Goal: Task Accomplishment & Management: Complete application form

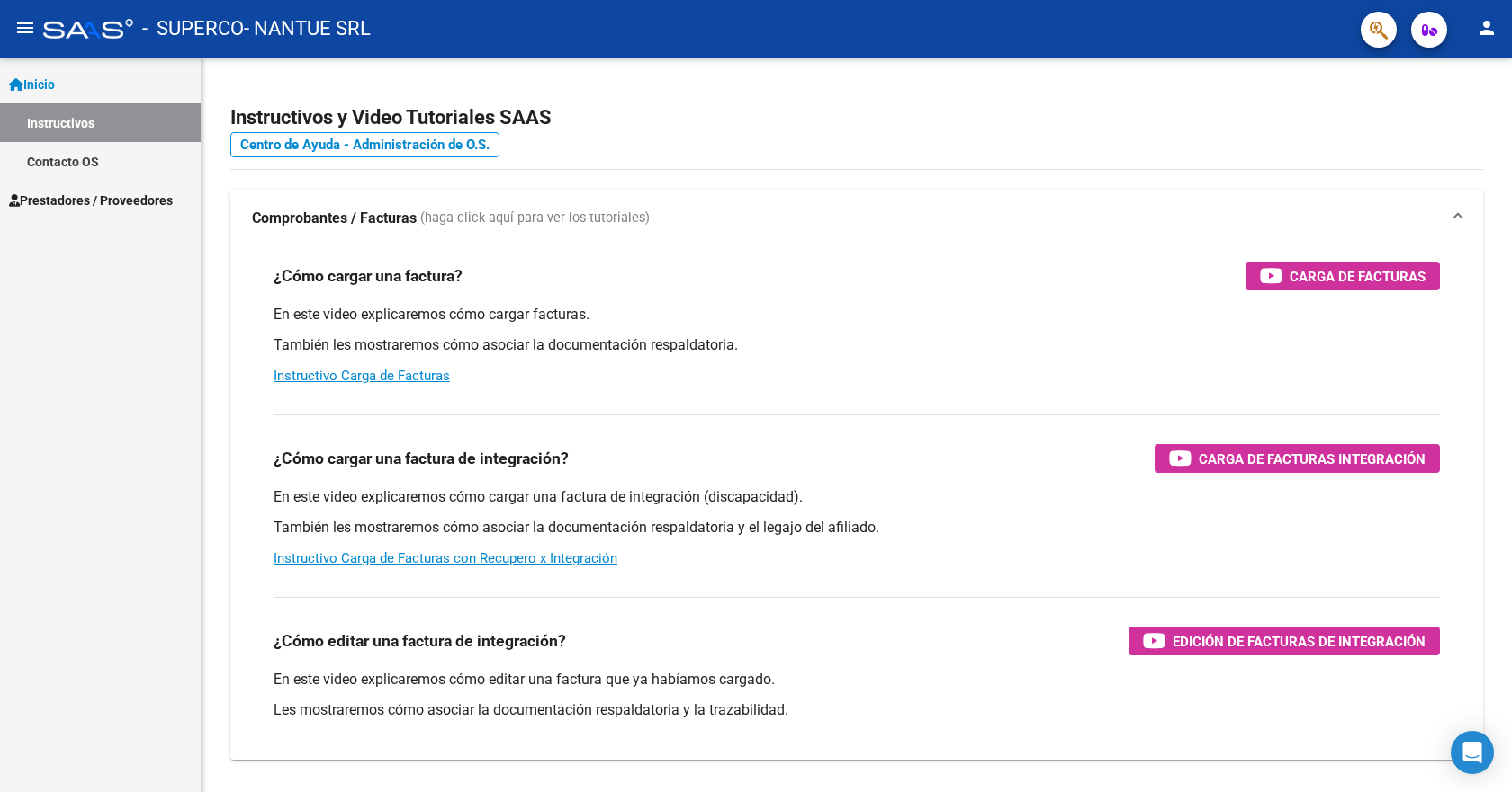
click at [63, 198] on span "Prestadores / Proveedores" at bounding box center [90, 200] width 163 height 19
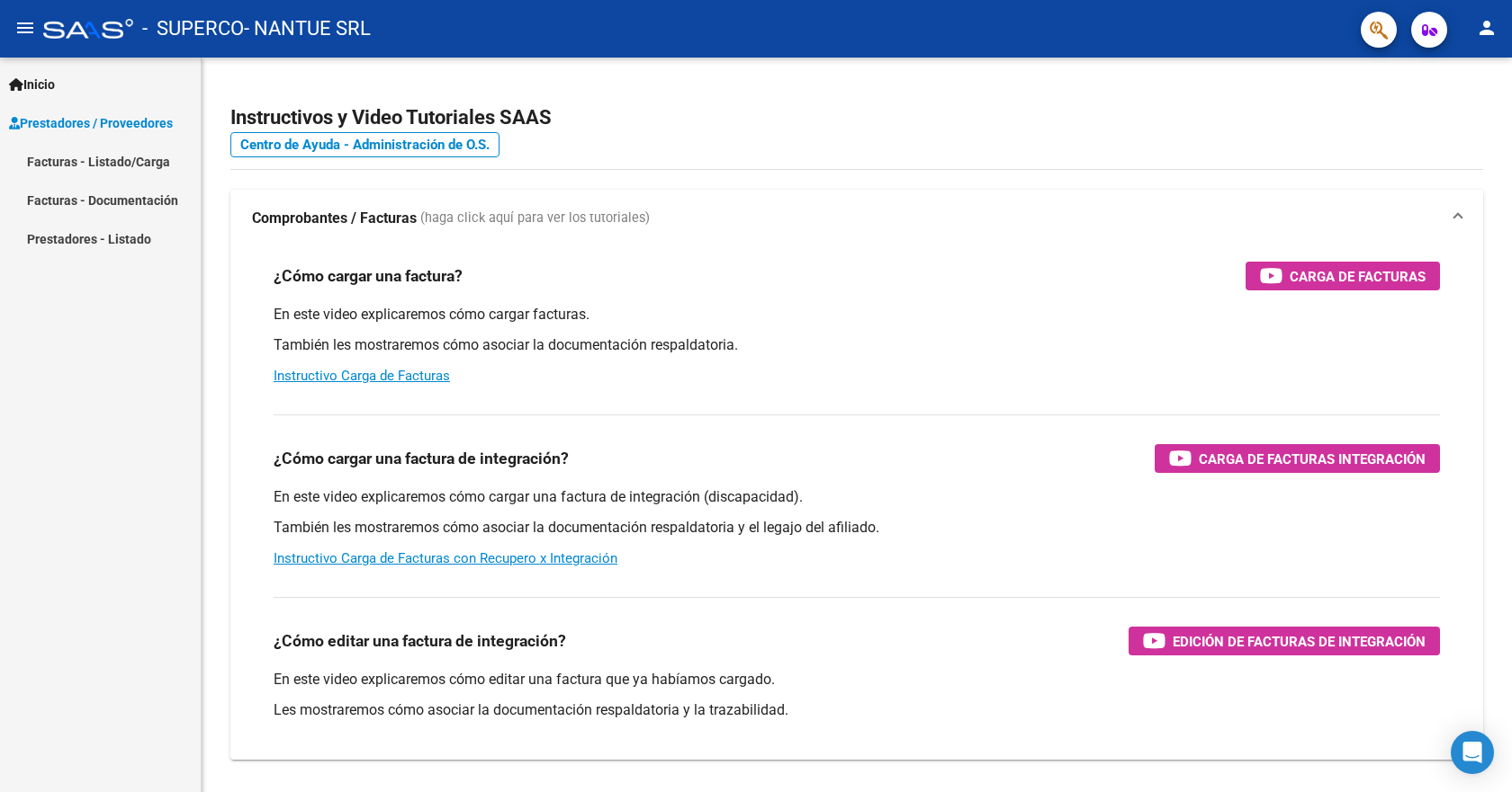
click at [86, 189] on link "Facturas - Documentación" at bounding box center [100, 200] width 201 height 39
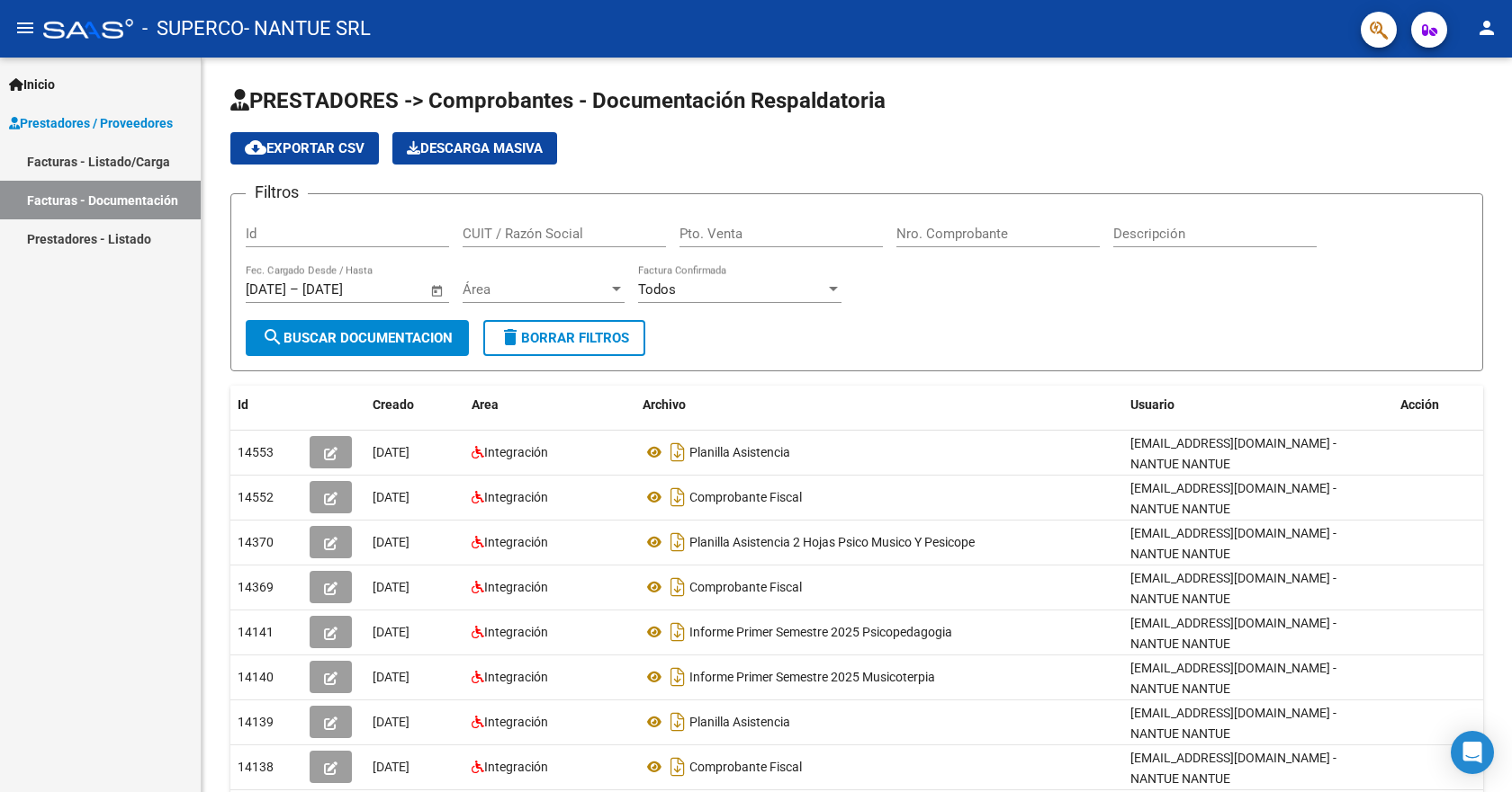
click at [99, 163] on link "Facturas - Listado/Carga" at bounding box center [100, 161] width 201 height 39
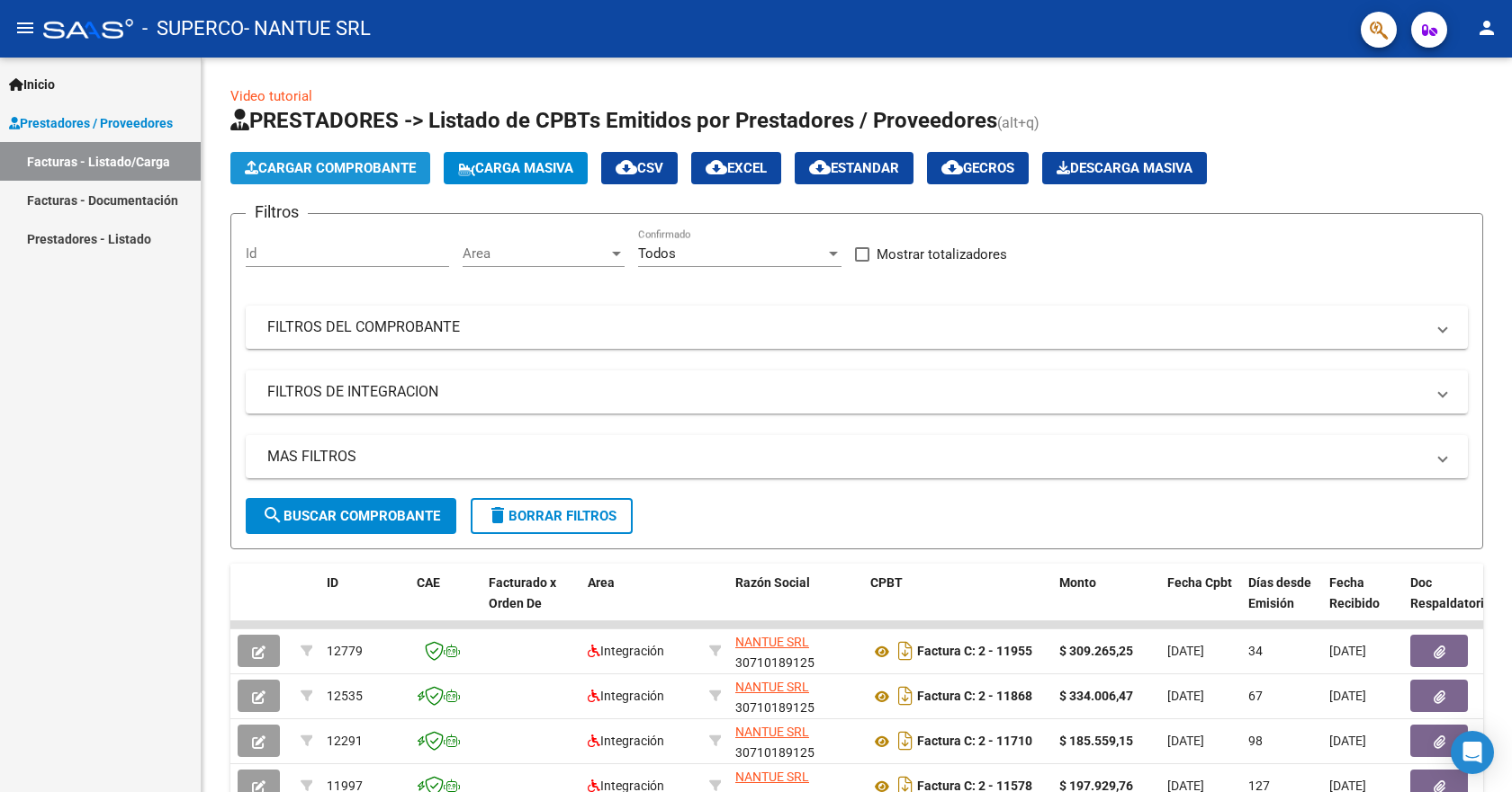
click at [301, 163] on span "Cargar Comprobante" at bounding box center [329, 168] width 171 height 16
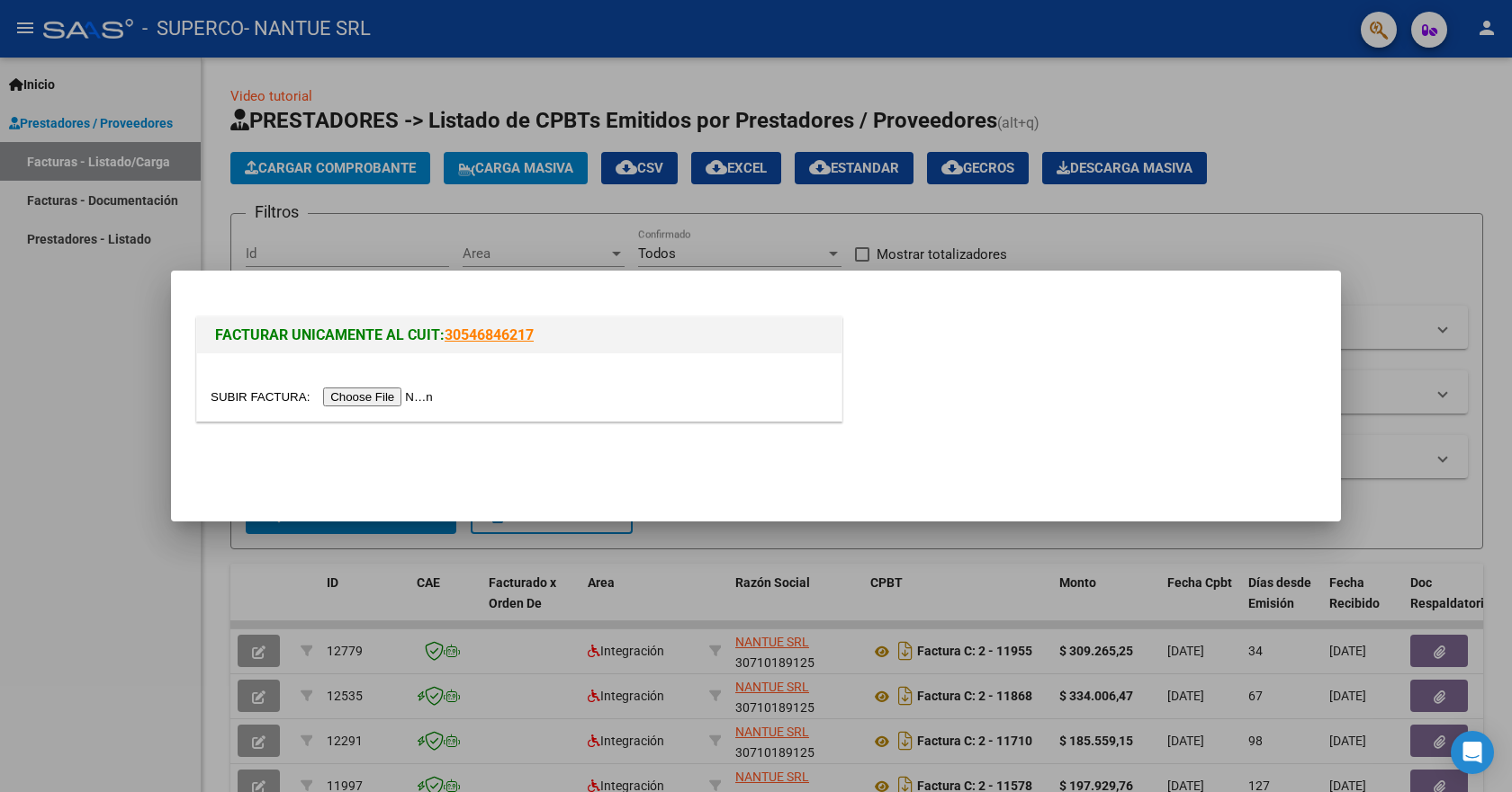
click at [369, 397] on input "file" at bounding box center [325, 397] width 228 height 19
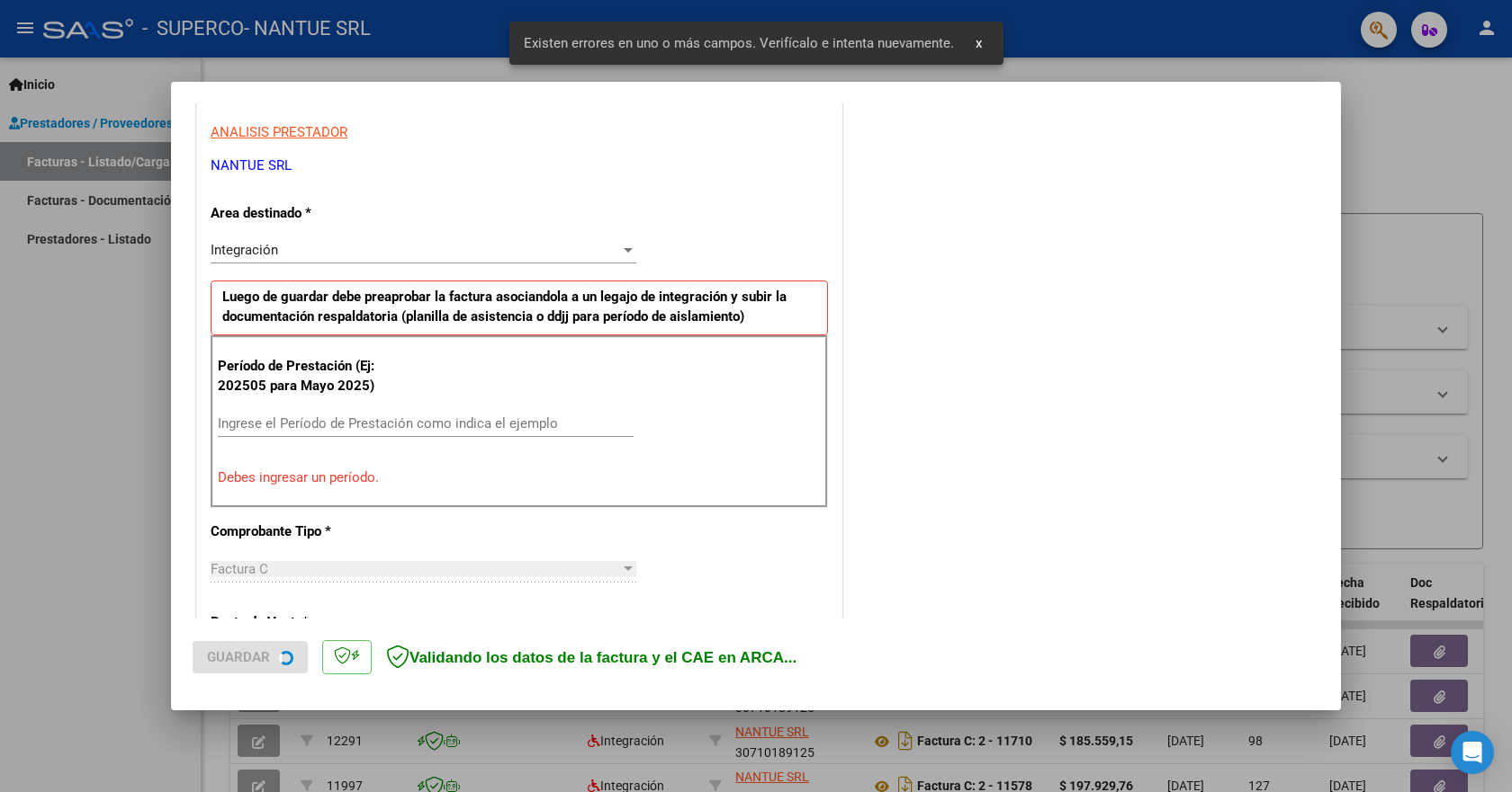
scroll to position [335, 0]
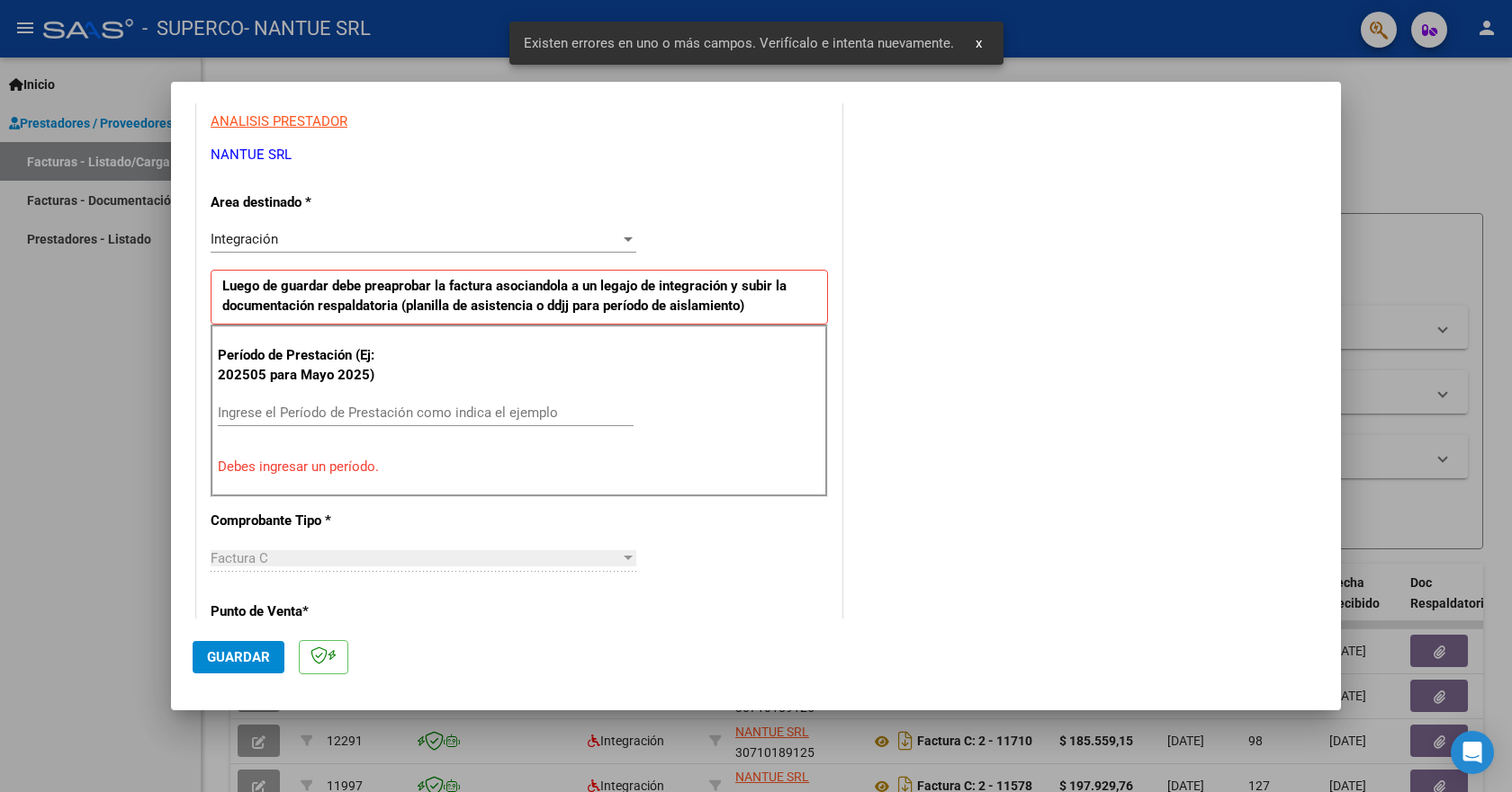
click at [281, 415] on input "Ingrese el Período de Prestación como indica el ejemplo" at bounding box center [425, 412] width 415 height 16
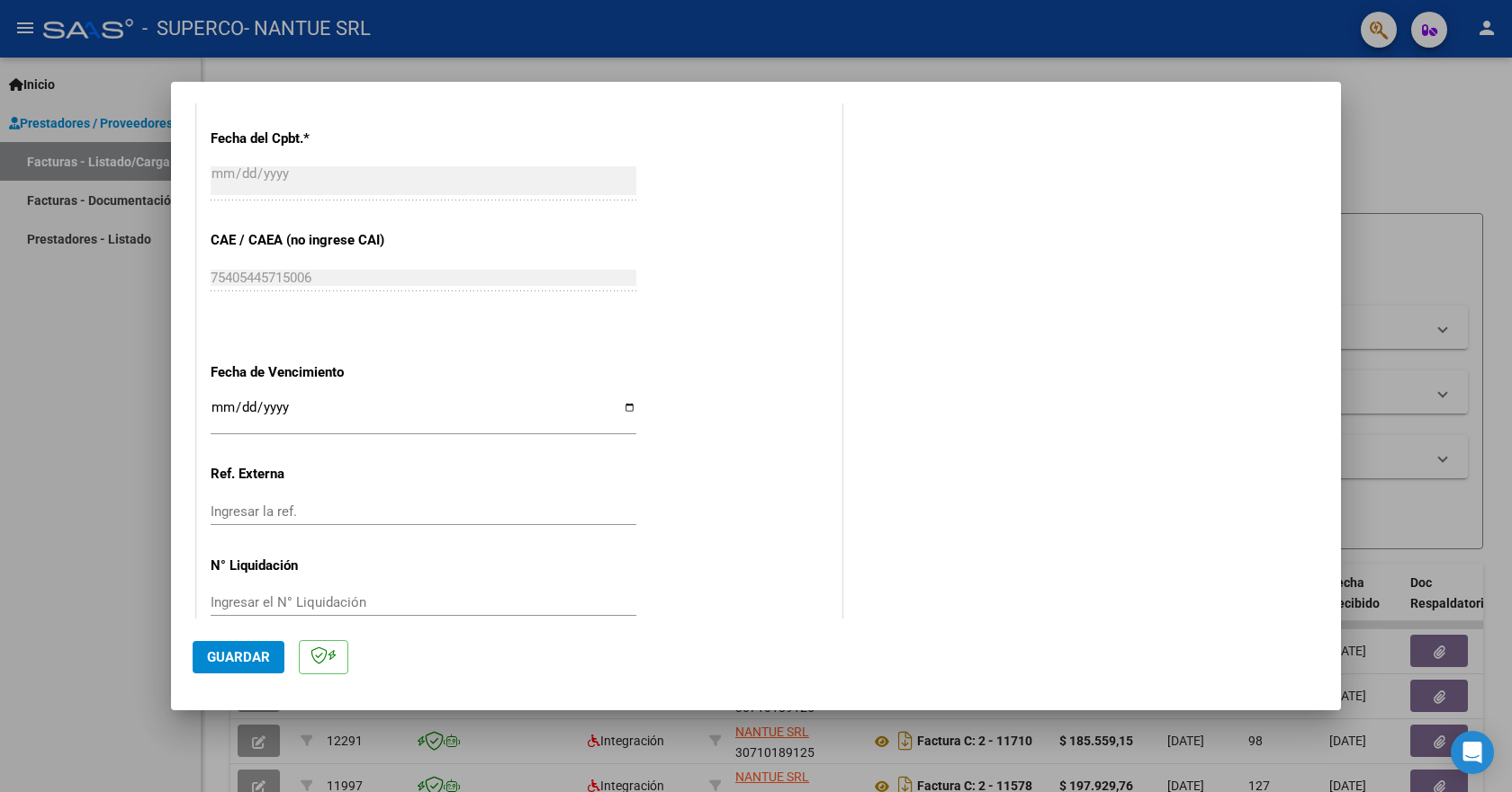
scroll to position [1055, 0]
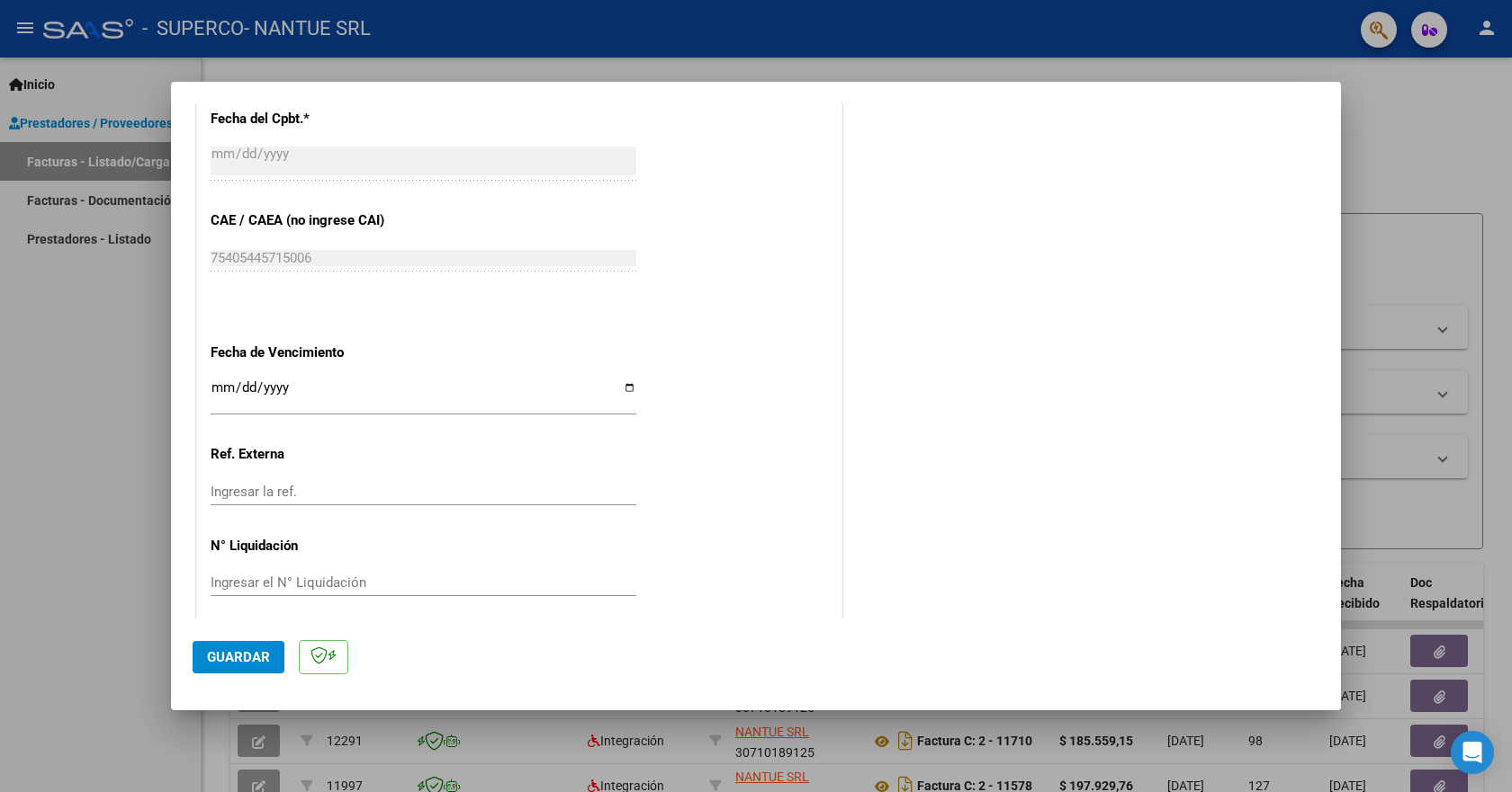
type input "202509"
click at [223, 387] on input "Ingresar la fecha" at bounding box center [423, 395] width 425 height 29
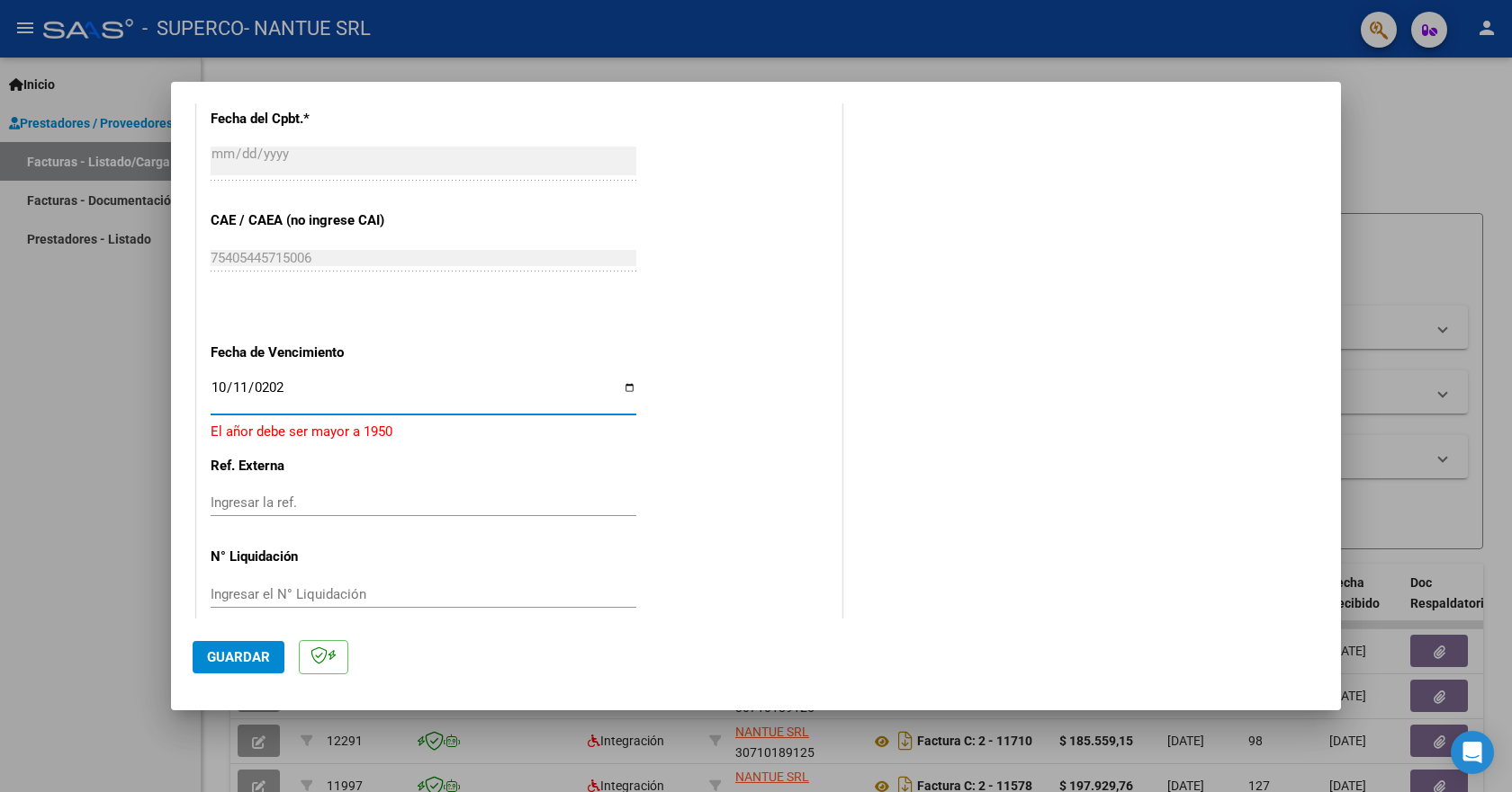
type input "[DATE]"
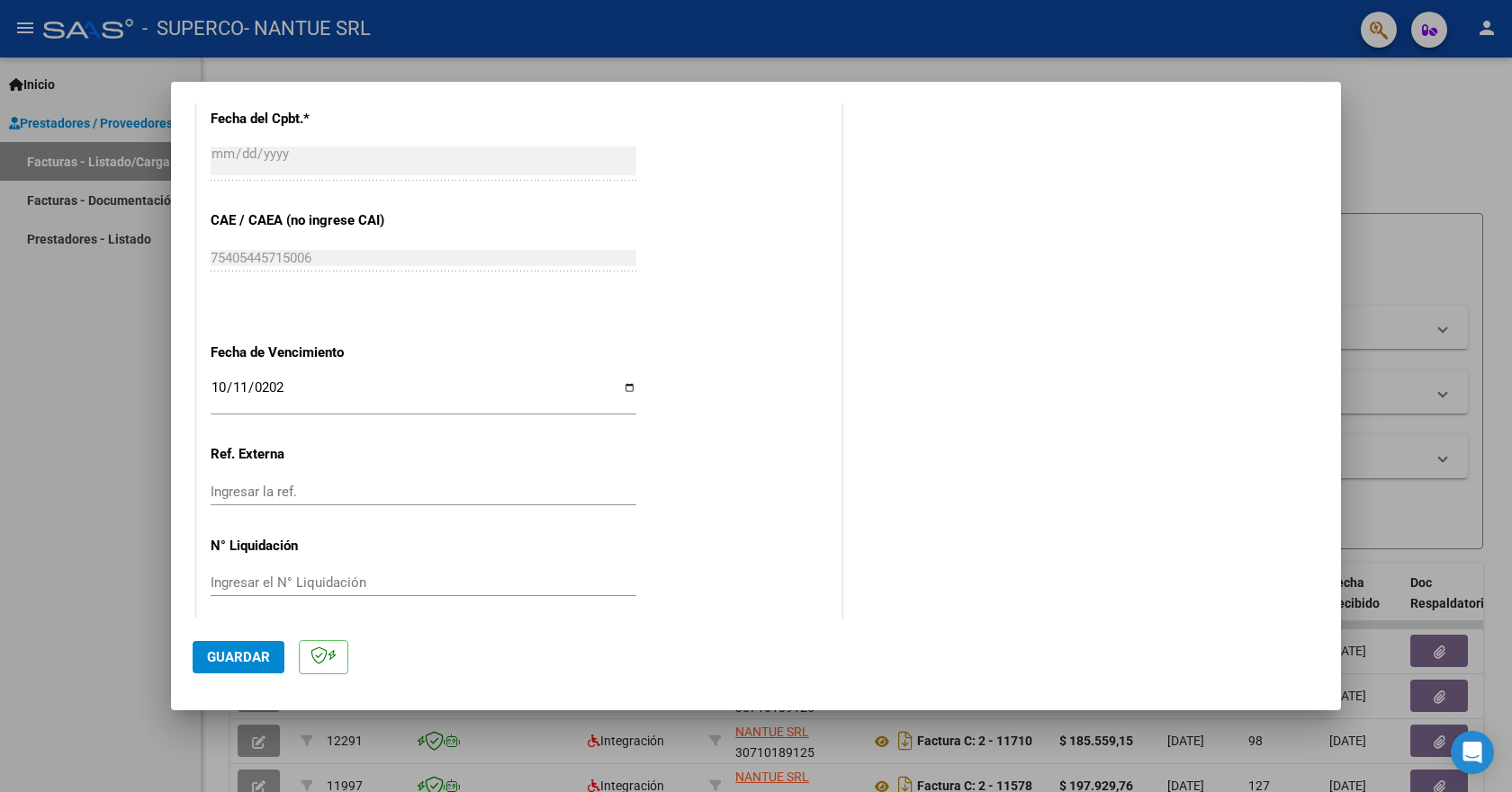
scroll to position [1067, 0]
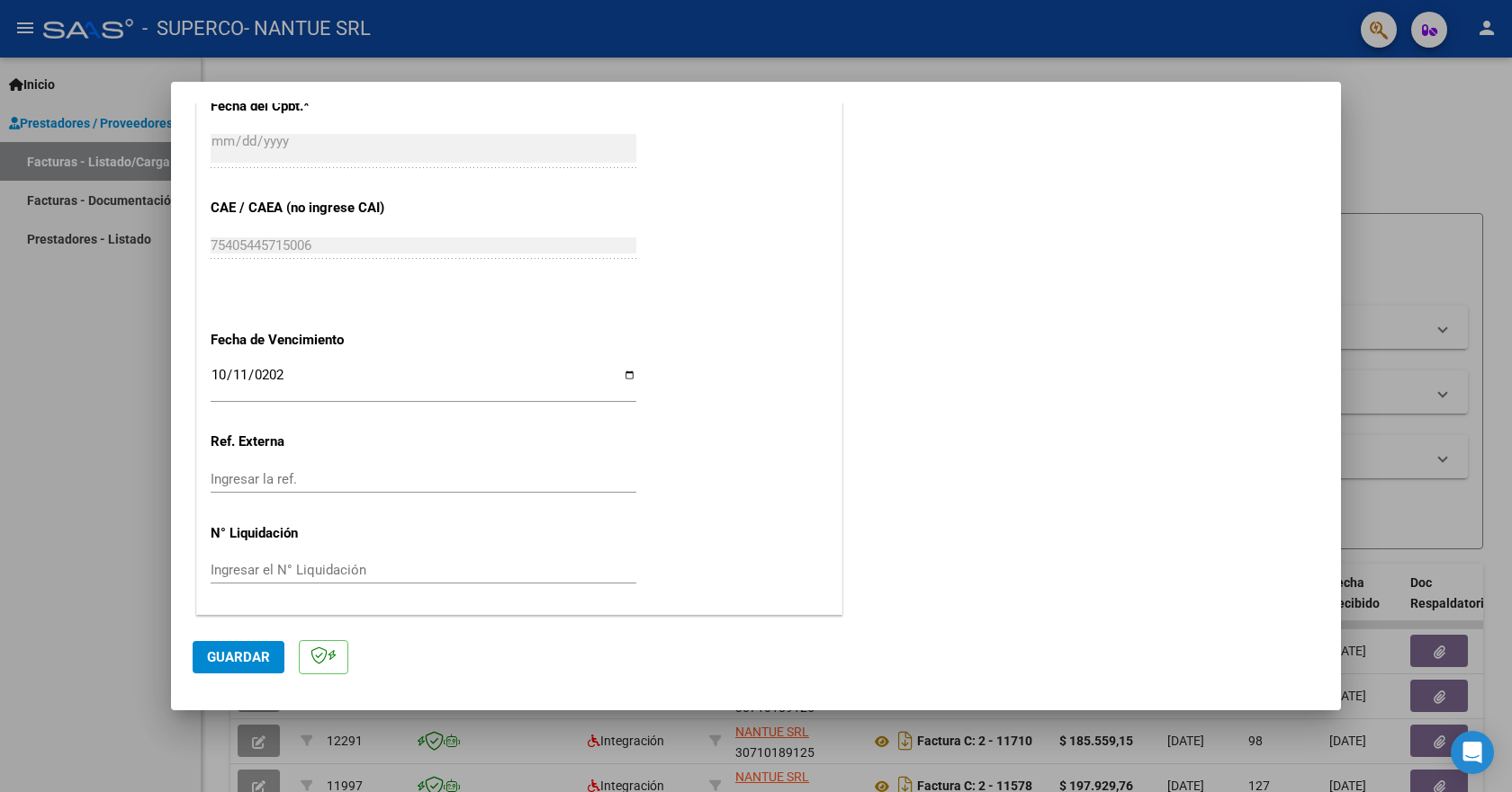
click at [224, 649] on span "Guardar" at bounding box center [238, 657] width 63 height 16
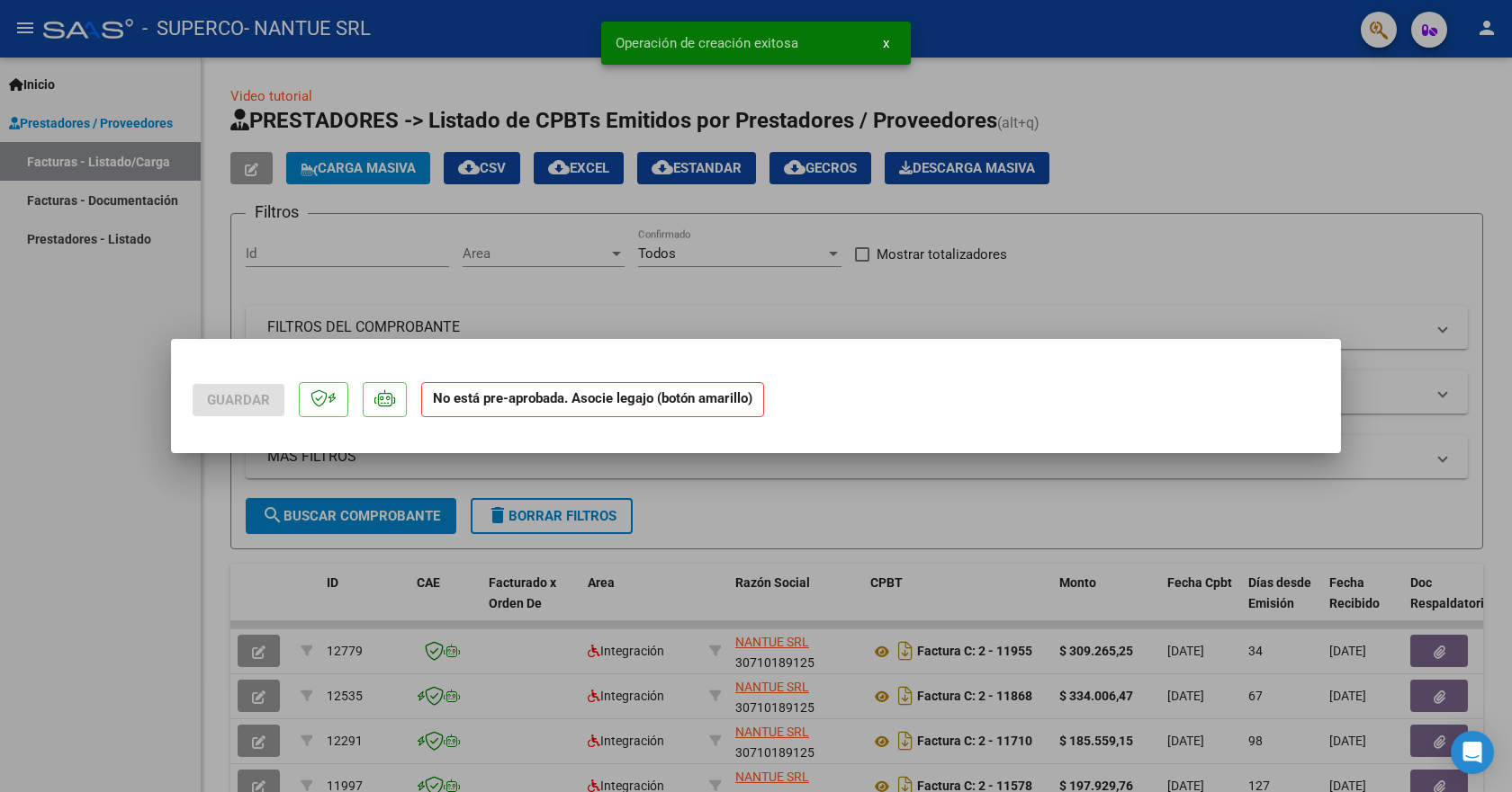
scroll to position [0, 0]
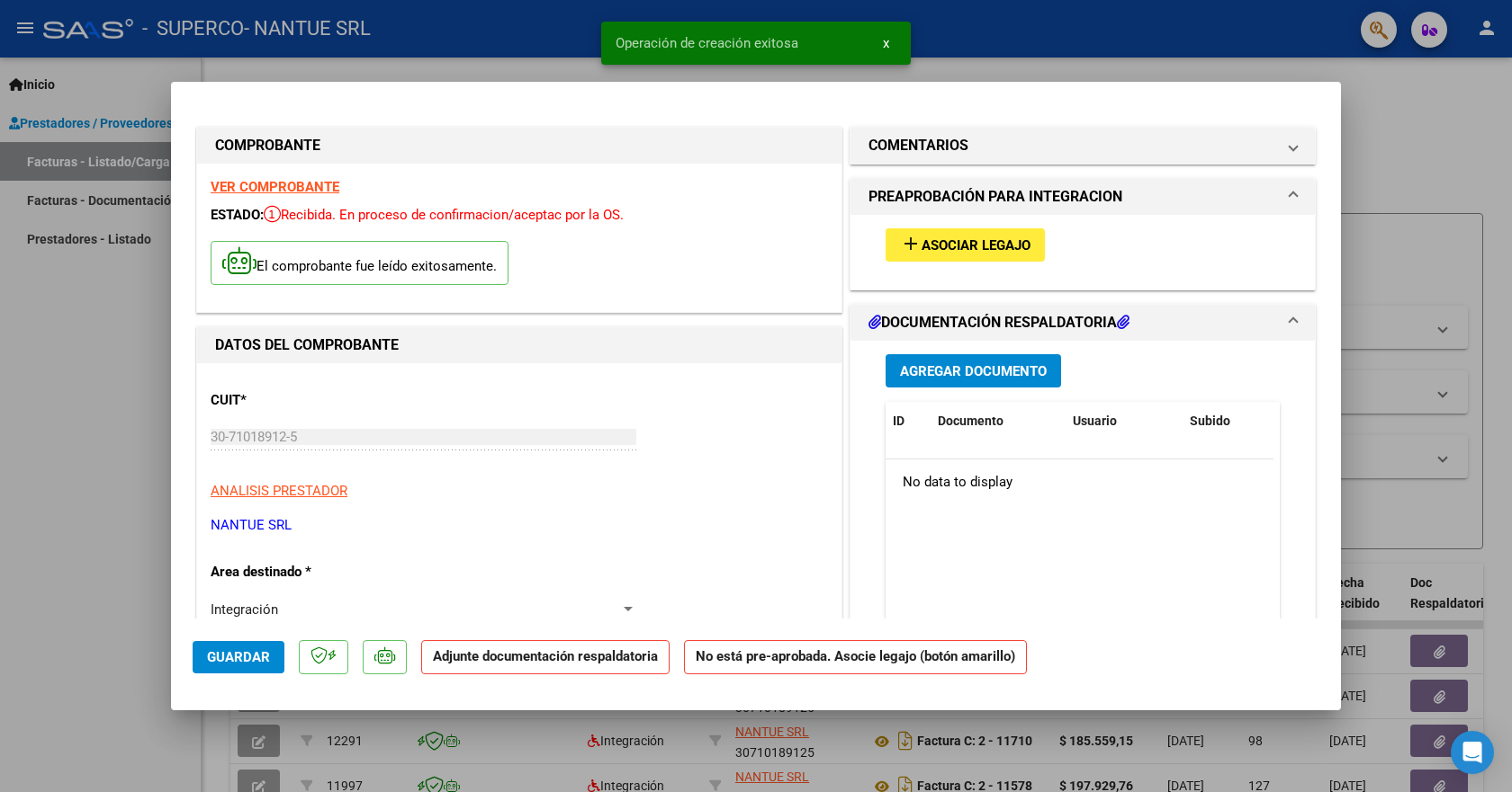
click at [930, 240] on span "Asociar Legajo" at bounding box center [976, 245] width 109 height 16
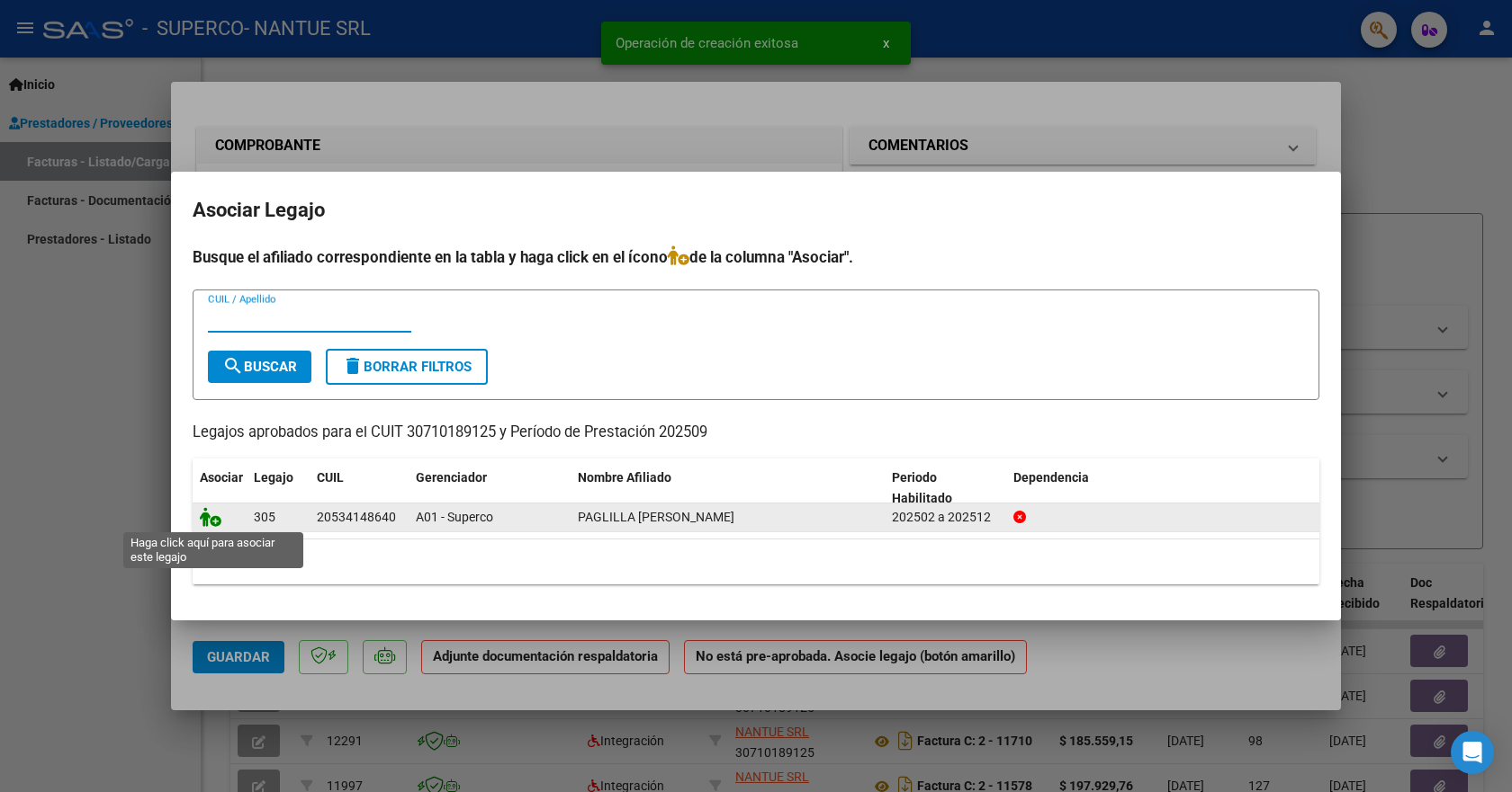
click at [214, 522] on icon at bounding box center [211, 517] width 21 height 19
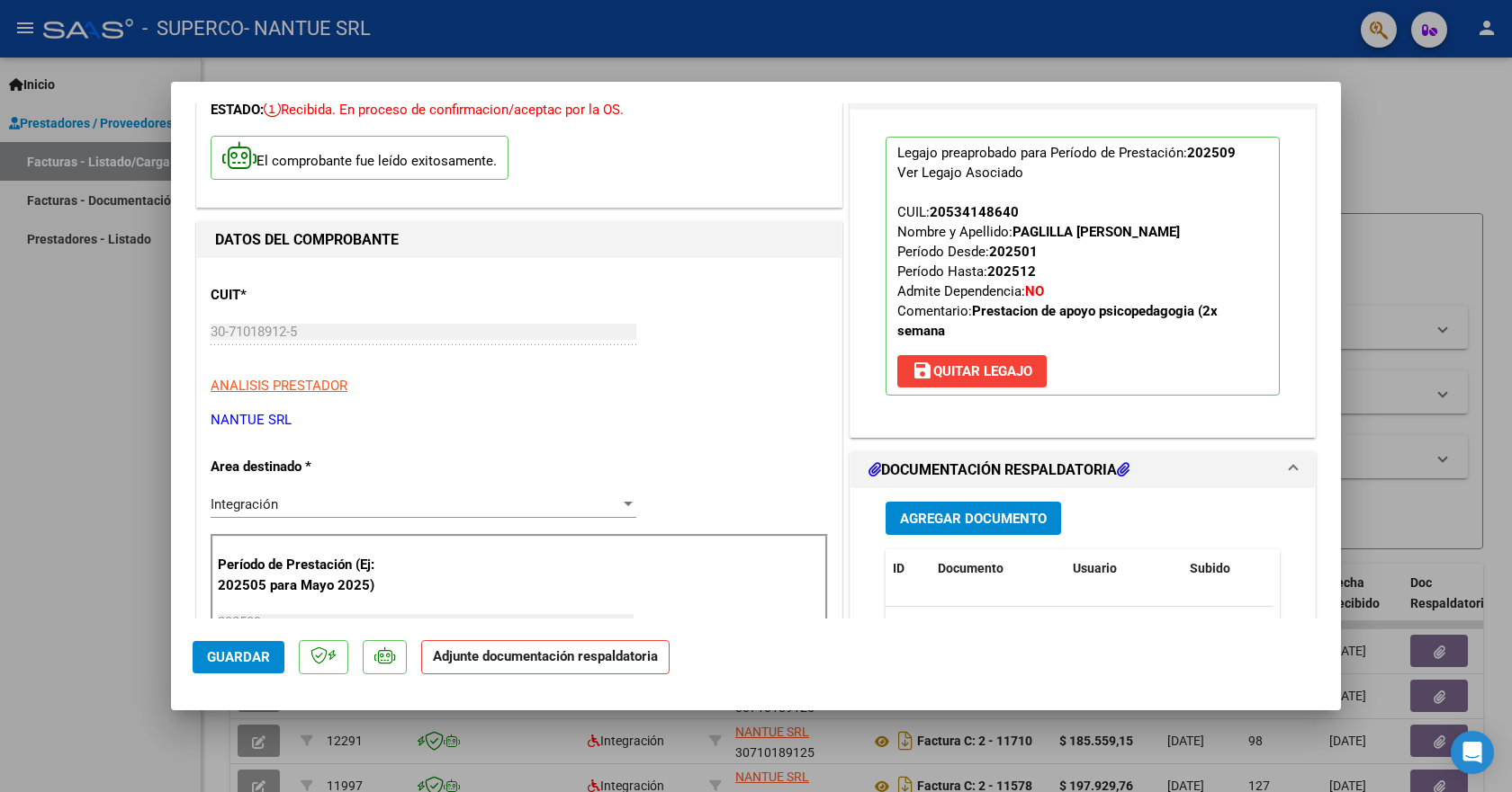
scroll to position [180, 0]
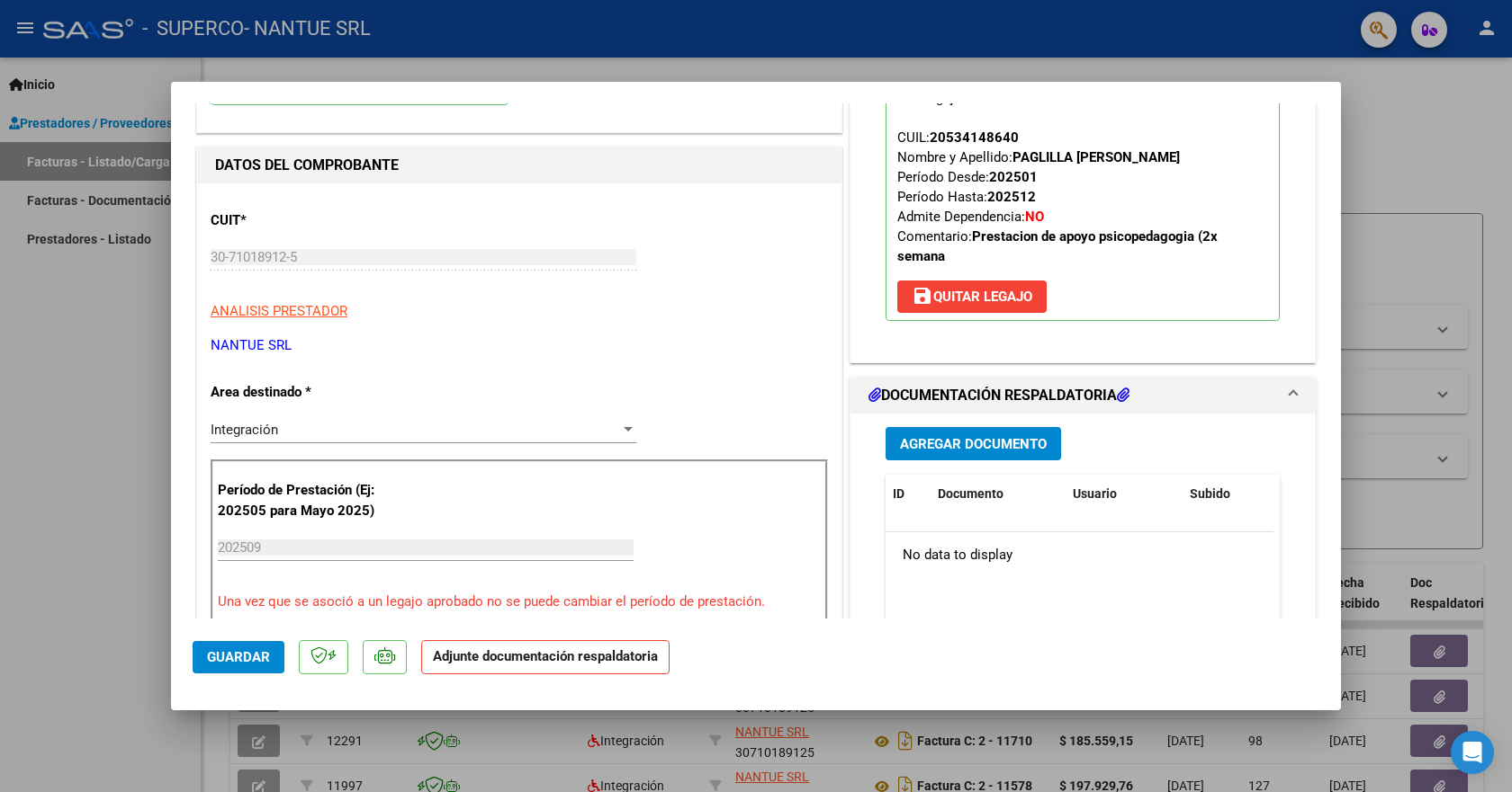
click at [936, 441] on span "Agregar Documento" at bounding box center [973, 444] width 147 height 16
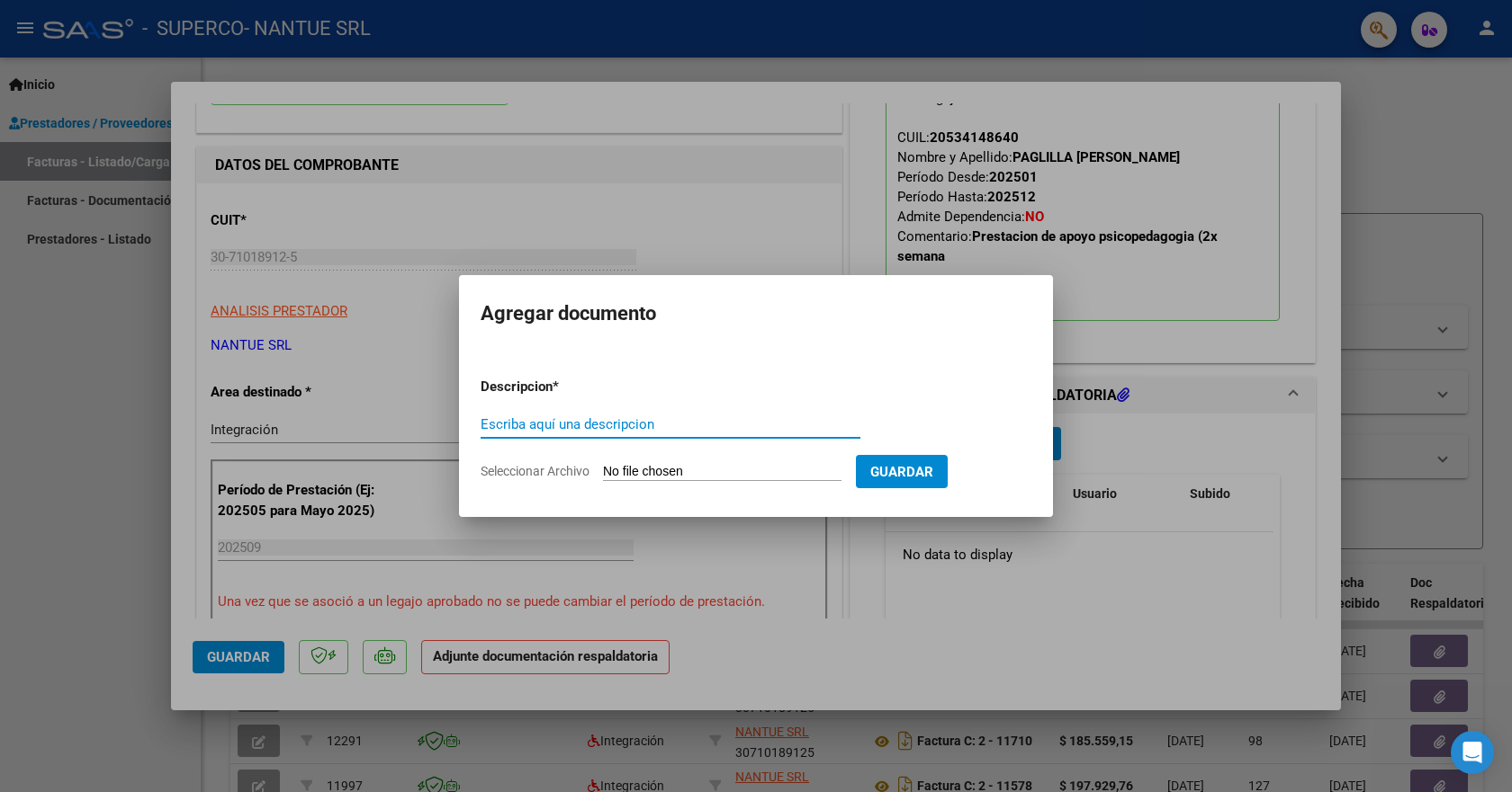
type input "P"
type input "COMPROBANTE FISCAL"
click at [535, 474] on span "Seleccionar Archivo" at bounding box center [534, 471] width 109 height 14
click at [603, 474] on input "Seleccionar Archivo" at bounding box center [722, 473] width 239 height 17
type input "C:\fakepath\30710189125_011_00002_00012082.pdf"
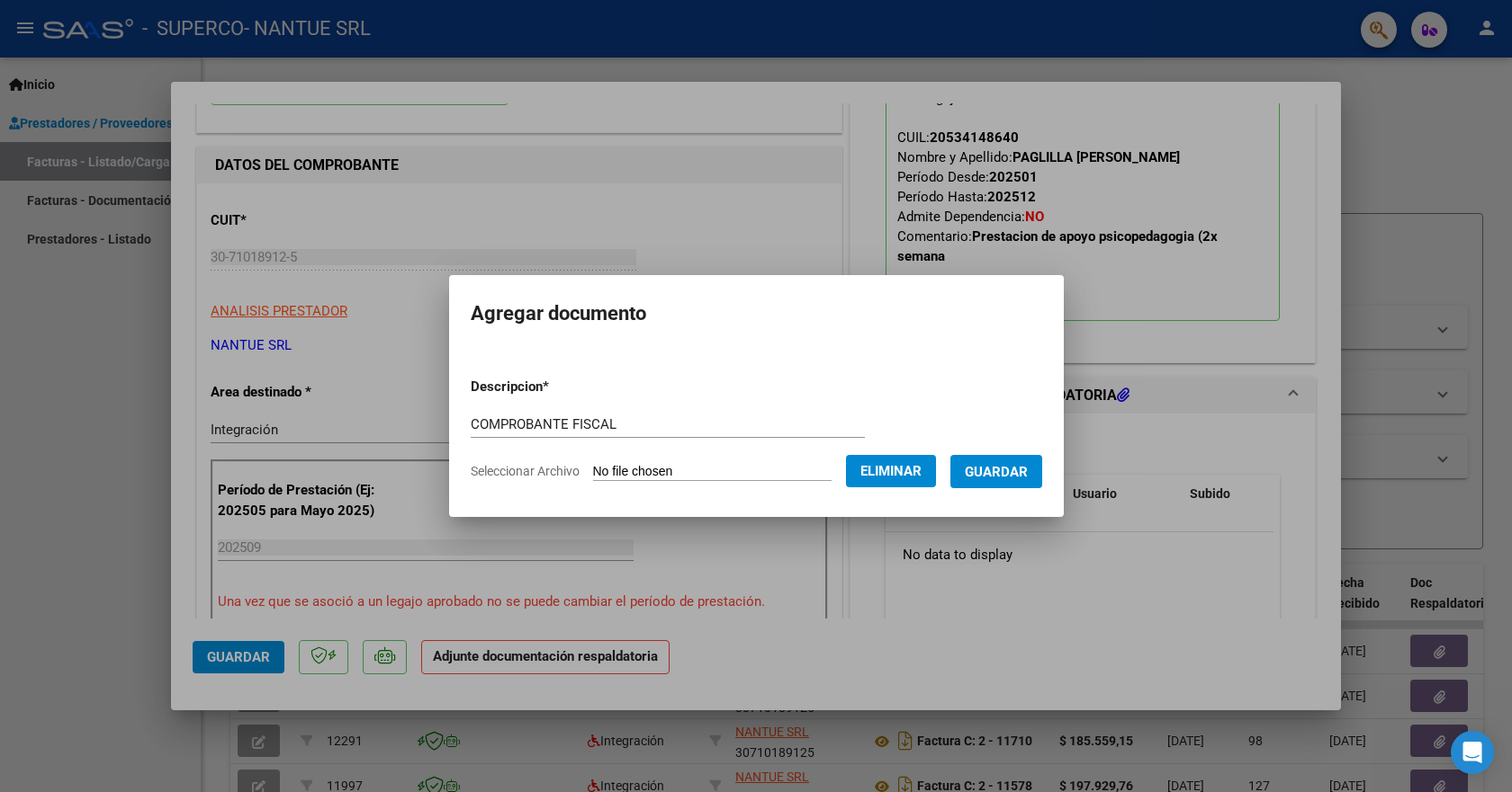
click at [1018, 471] on span "Guardar" at bounding box center [995, 472] width 63 height 16
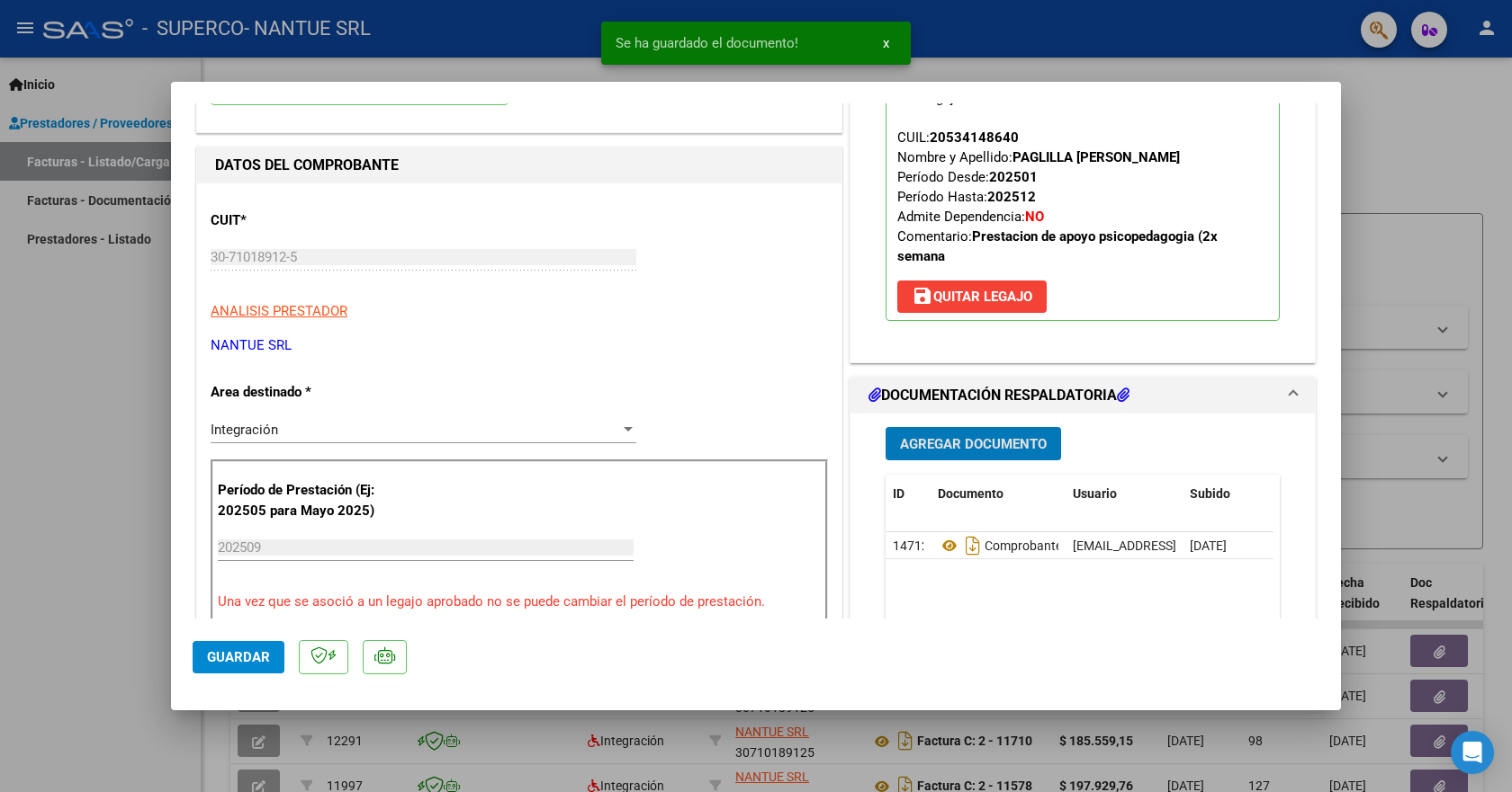
click at [911, 448] on span "Agregar Documento" at bounding box center [973, 444] width 147 height 16
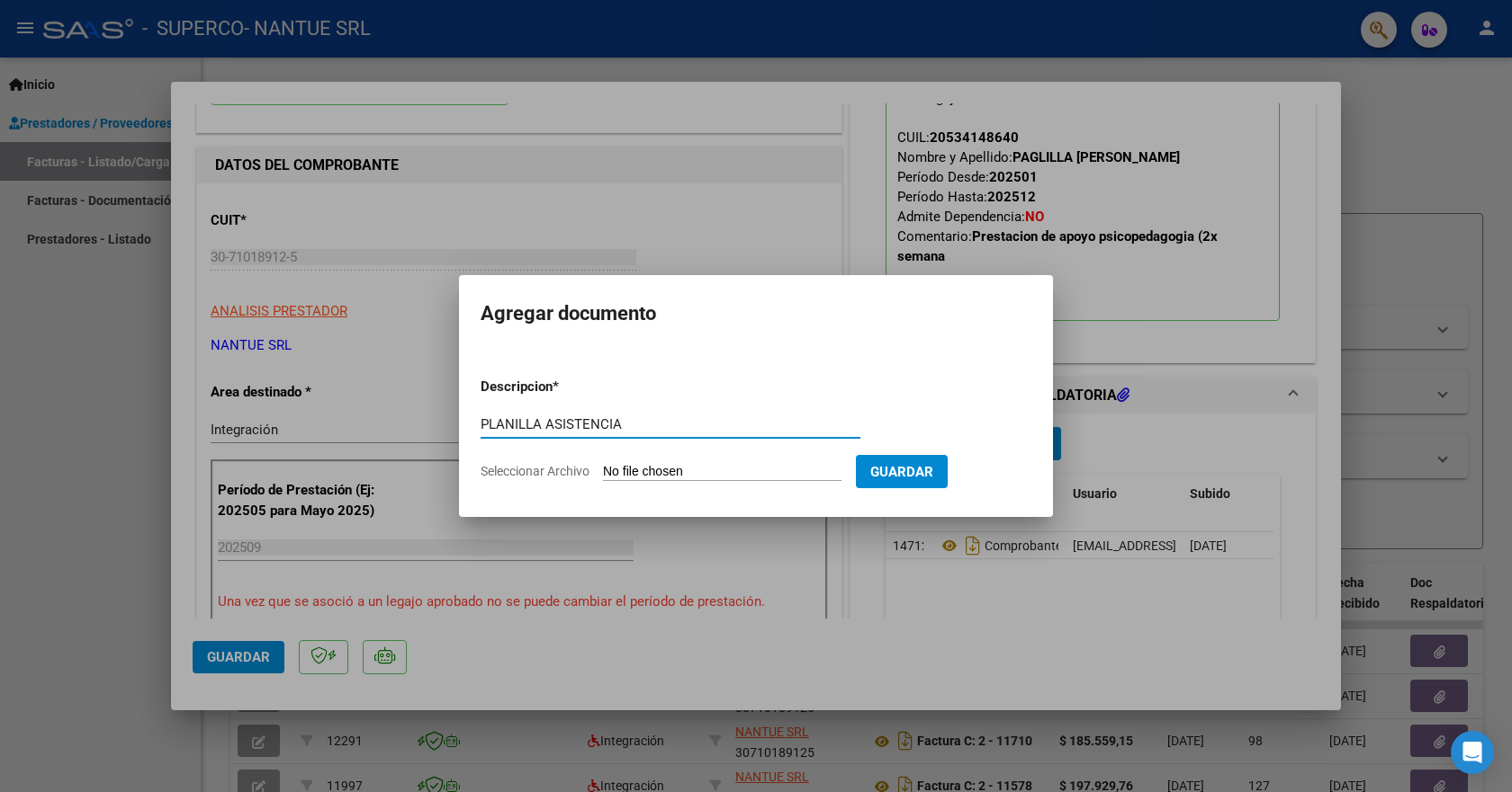
type input "PLANILLA ASISTENCIA"
click at [541, 474] on span "Seleccionar Archivo" at bounding box center [534, 471] width 109 height 14
click at [603, 474] on input "Seleccionar Archivo" at bounding box center [722, 473] width 239 height 17
type input "C:\fakepath\PLANI PAGLILLA [DATE].pdf"
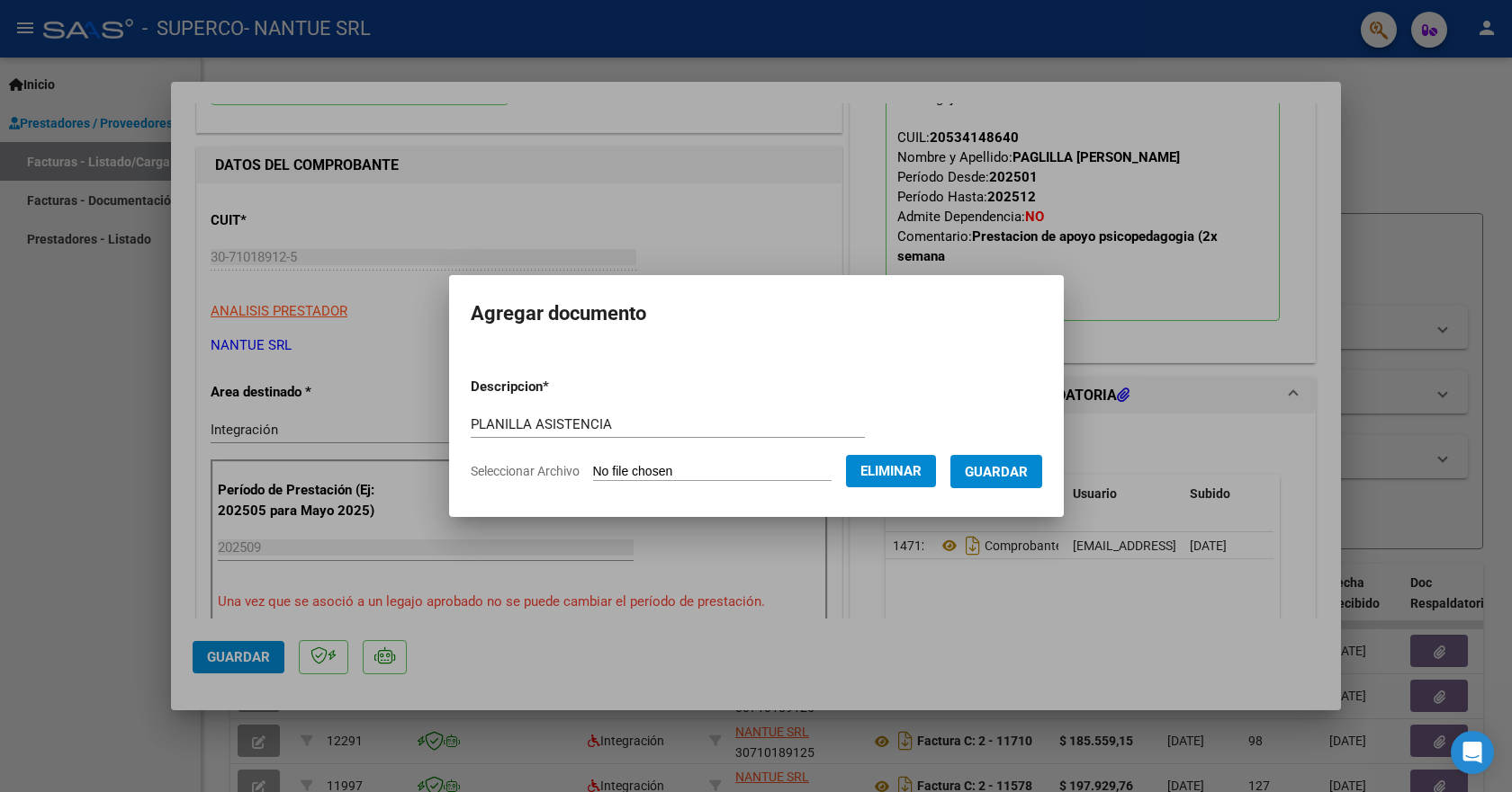
click at [1007, 479] on span "Guardar" at bounding box center [995, 472] width 63 height 16
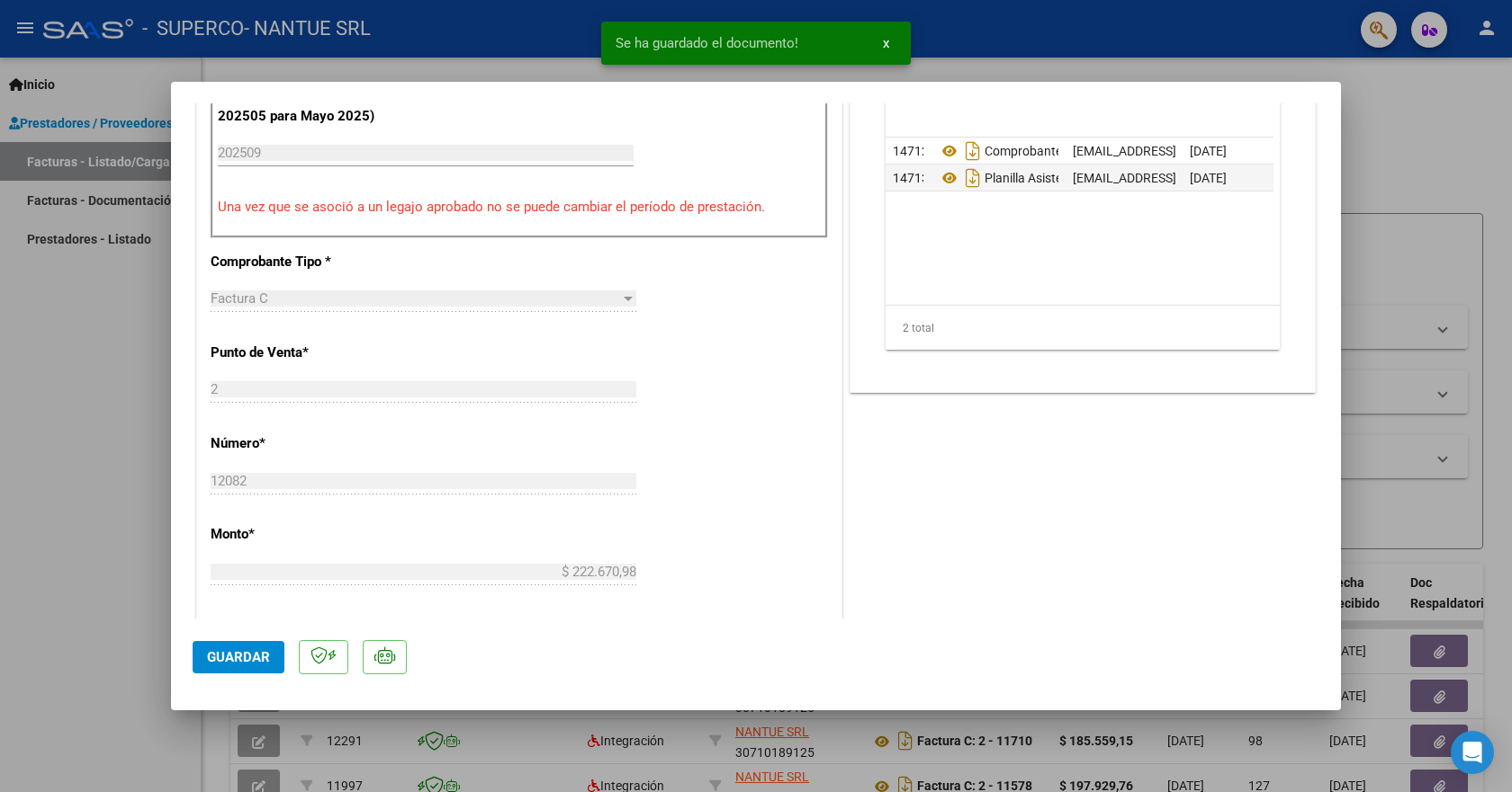
scroll to position [630, 0]
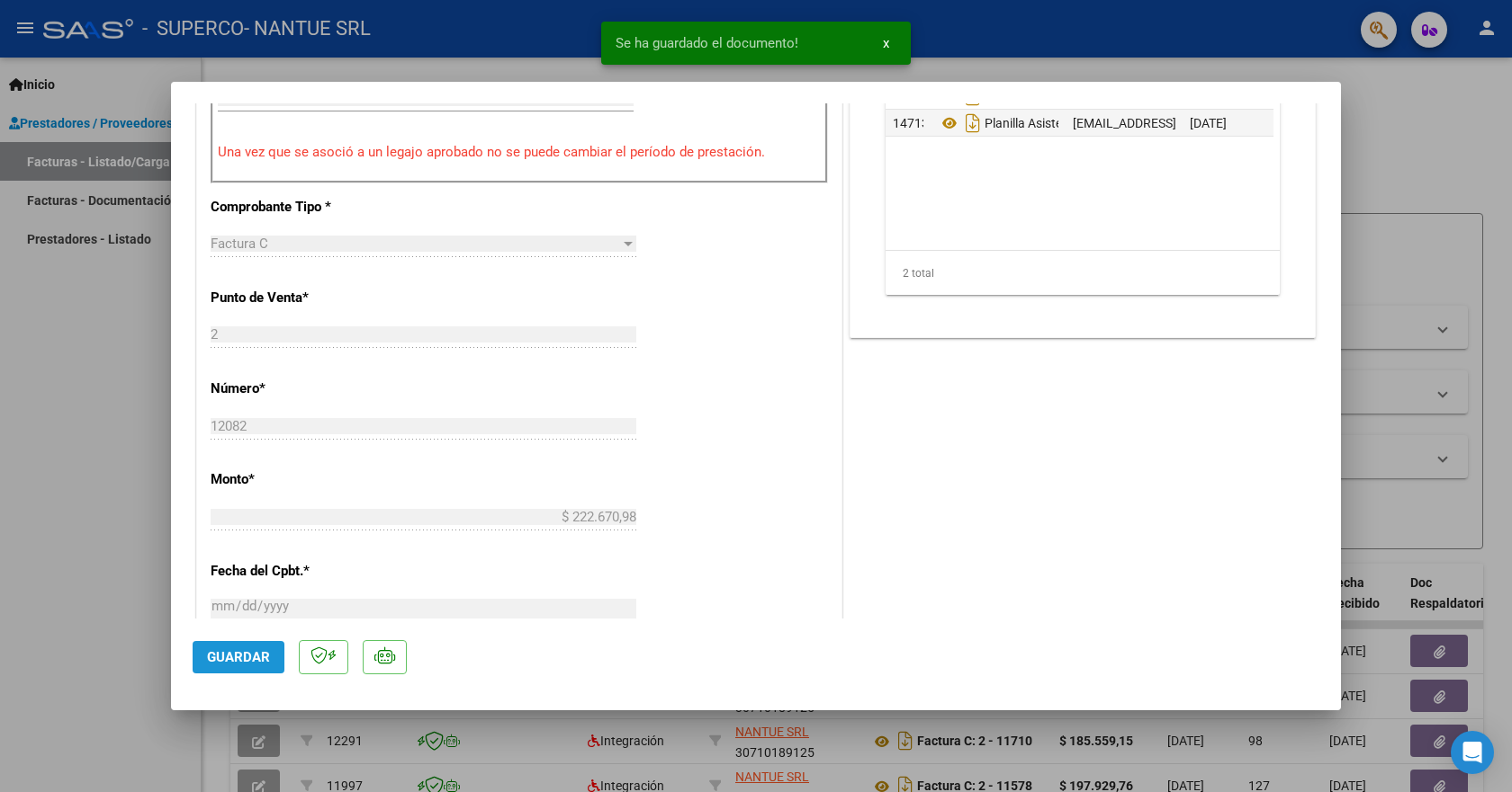
click at [240, 661] on span "Guardar" at bounding box center [238, 657] width 63 height 16
